Goal: Use online tool/utility

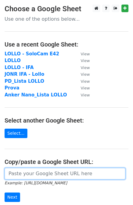
click at [23, 176] on input "url" at bounding box center [65, 174] width 121 height 12
paste input "https://docs.google.com/spreadsheets/d/1tTAElTfwXh7UmV2w356zOYGfeEiXxPCYAtnjYSk…"
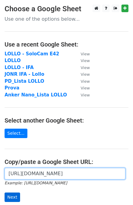
type input "https://docs.google.com/spreadsheets/d/1tTAElTfwXh7UmV2w356zOYGfeEiXxPCYAtnjYSk…"
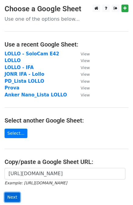
click at [13, 199] on input "Next" at bounding box center [13, 197] width 16 height 9
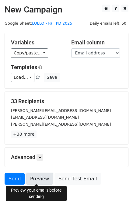
click at [34, 177] on link "Preview" at bounding box center [39, 179] width 27 height 12
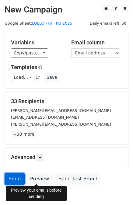
click at [10, 176] on link "Send" at bounding box center [15, 179] width 20 height 12
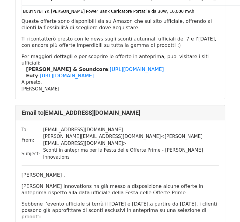
scroll to position [243, 0]
